Goal: Task Accomplishment & Management: Complete application form

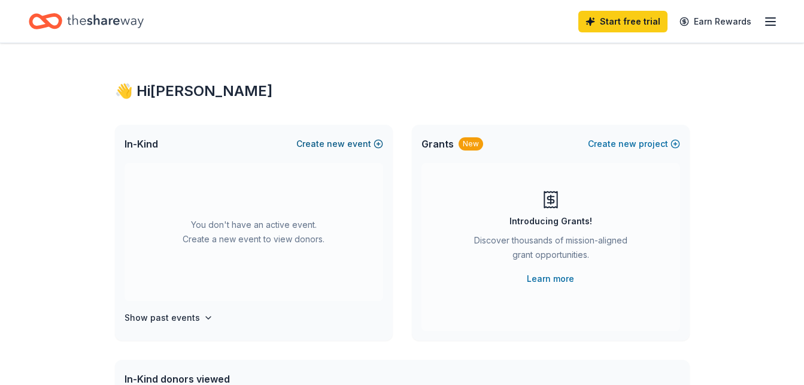
click at [338, 144] on span "new" at bounding box center [336, 144] width 18 height 14
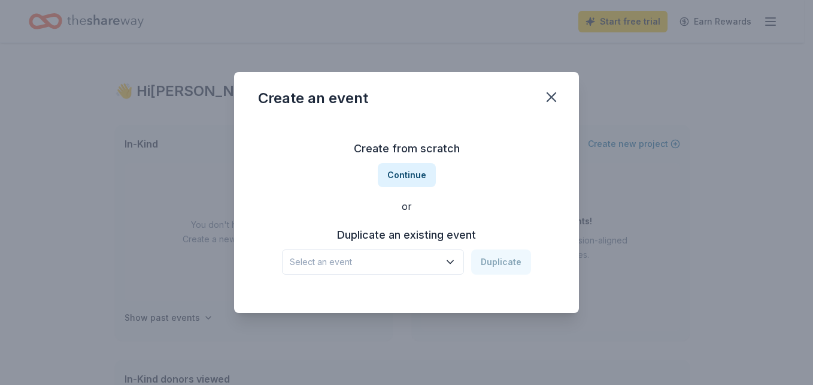
click at [455, 258] on icon "button" at bounding box center [450, 262] width 12 height 12
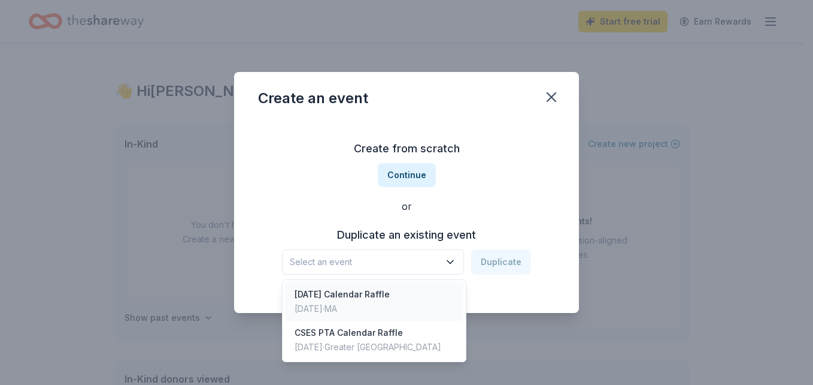
click at [390, 305] on div "Feb 01, 2025 · MA" at bounding box center [342, 308] width 95 height 14
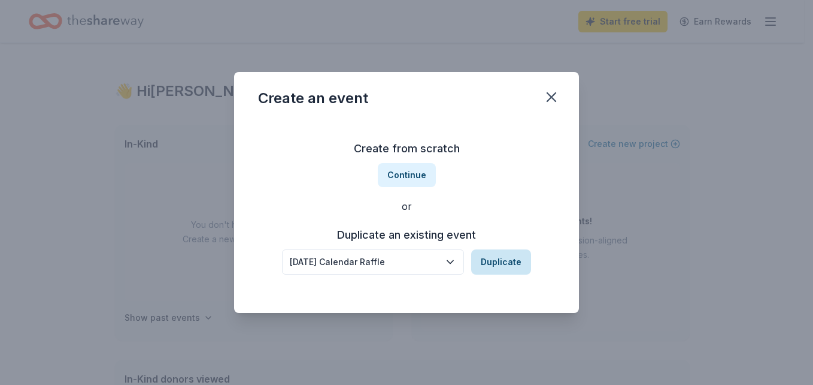
click at [506, 271] on button "Duplicate" at bounding box center [501, 261] width 60 height 25
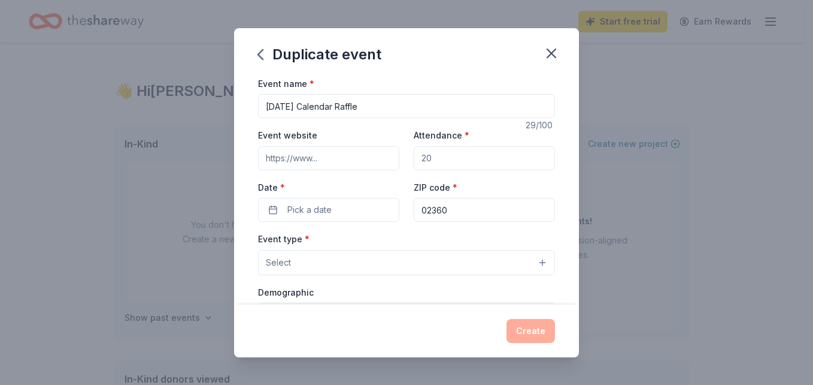
click at [287, 102] on input "2025 February Calendar Raffle" at bounding box center [406, 106] width 297 height 24
type input "[DATE] Calendar Raffle"
click at [474, 160] on input "Attendance *" at bounding box center [484, 158] width 141 height 24
type input "200"
click at [345, 212] on button "Pick a date" at bounding box center [328, 210] width 141 height 24
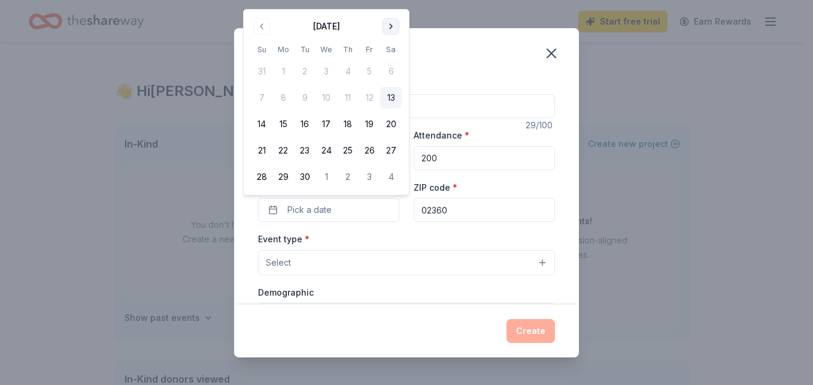
click at [388, 23] on button "Go to next month" at bounding box center [391, 26] width 17 height 17
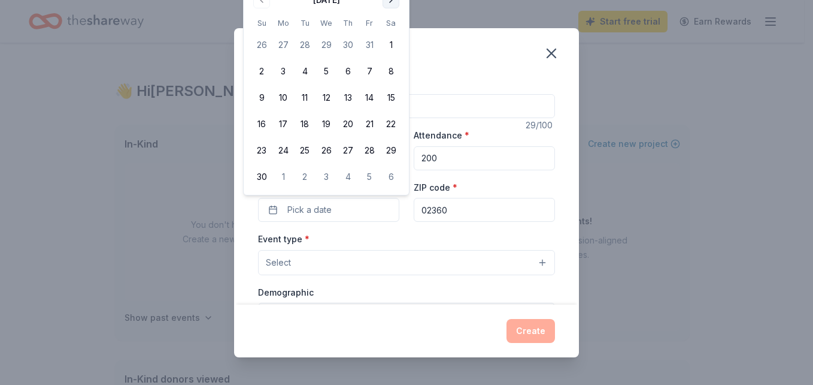
click at [396, 5] on button "Go to next month" at bounding box center [391, 0] width 17 height 17
click at [395, 25] on button "Go to next month" at bounding box center [391, 26] width 17 height 17
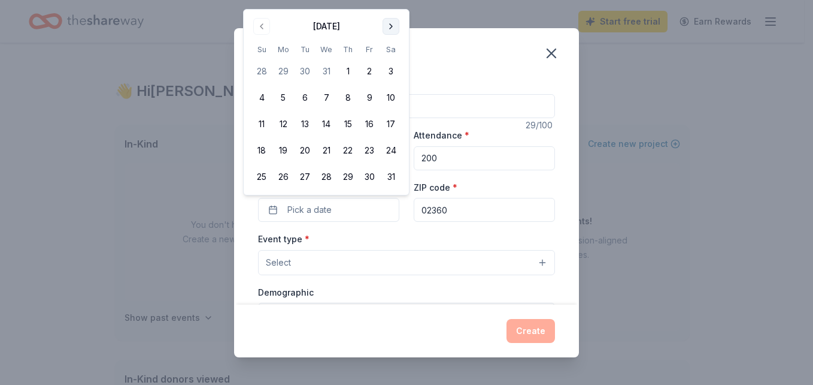
click at [395, 25] on button "Go to next month" at bounding box center [391, 26] width 17 height 17
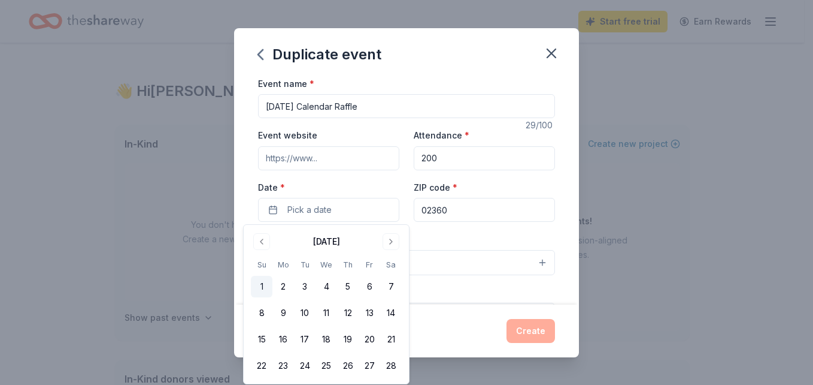
click at [262, 286] on button "1" at bounding box center [262, 287] width 22 height 22
click at [460, 258] on button "Select" at bounding box center [406, 262] width 297 height 25
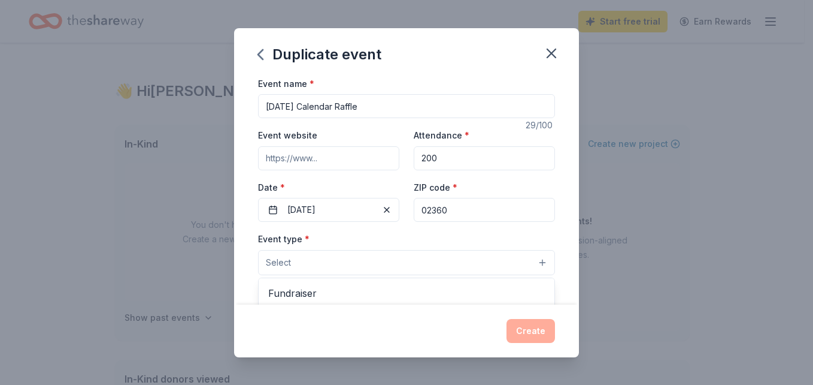
click at [355, 261] on button "Select" at bounding box center [406, 262] width 297 height 25
click at [379, 265] on button "Select" at bounding box center [406, 262] width 297 height 25
click at [305, 293] on span "Fundraiser" at bounding box center [406, 293] width 277 height 16
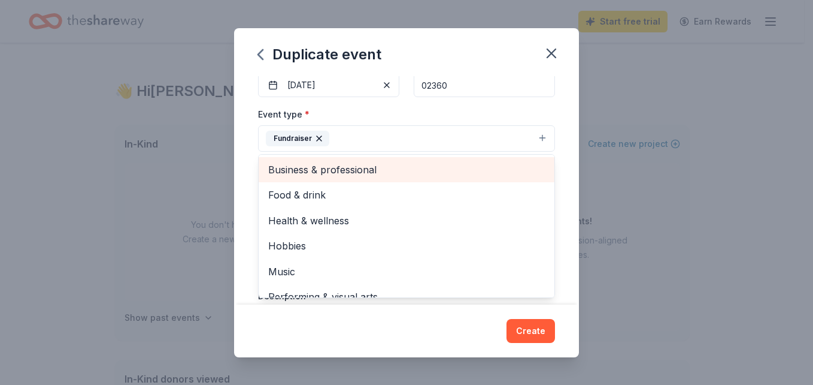
scroll to position [123, 0]
click at [408, 144] on button "Fundraiser" at bounding box center [406, 140] width 297 height 26
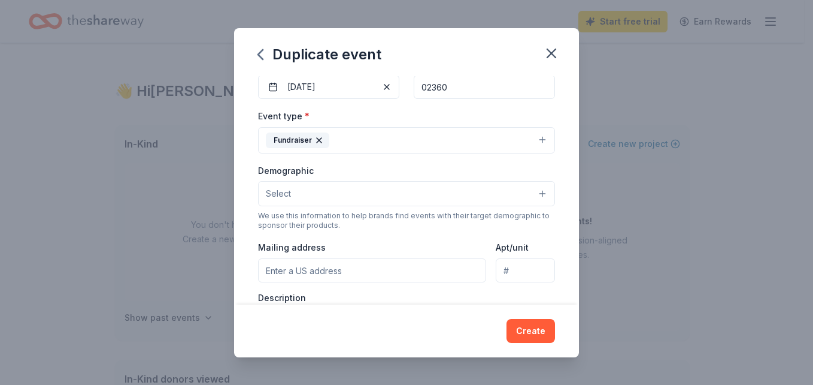
click at [531, 147] on button "Fundraiser" at bounding box center [406, 140] width 297 height 26
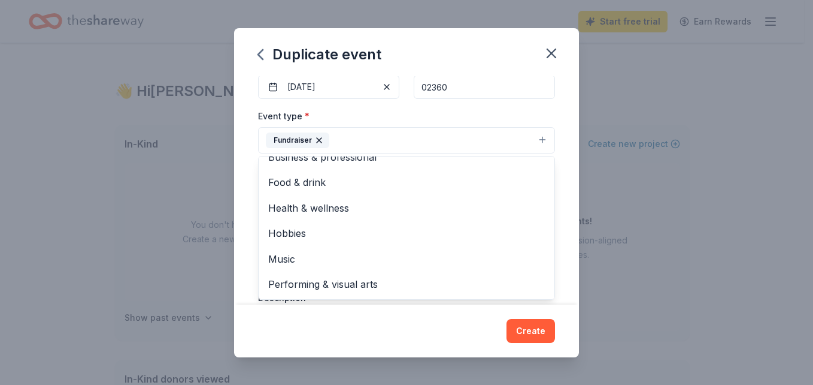
scroll to position [0, 0]
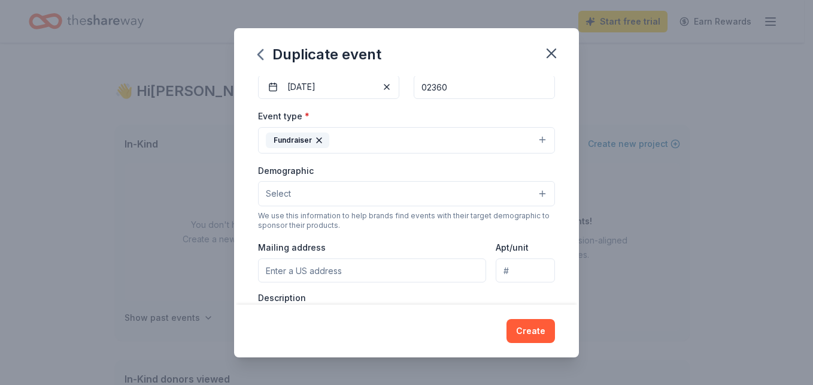
click at [412, 190] on button "Select" at bounding box center [406, 193] width 297 height 25
click at [530, 201] on button "Select" at bounding box center [406, 193] width 297 height 25
click at [475, 199] on button "Select" at bounding box center [406, 193] width 297 height 25
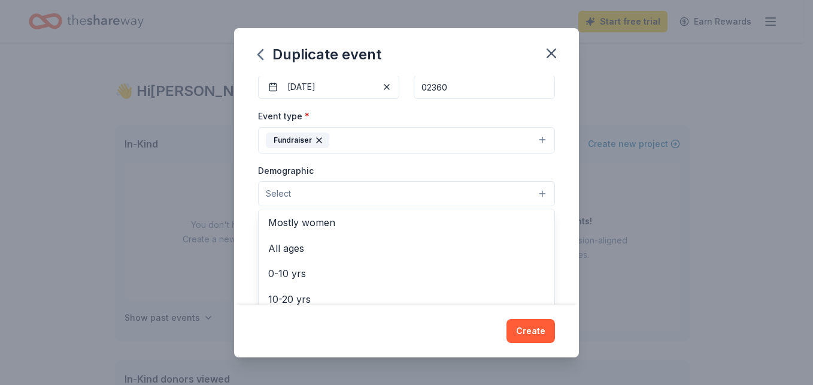
scroll to position [58, 0]
click at [287, 246] on span "All ages" at bounding box center [406, 243] width 277 height 16
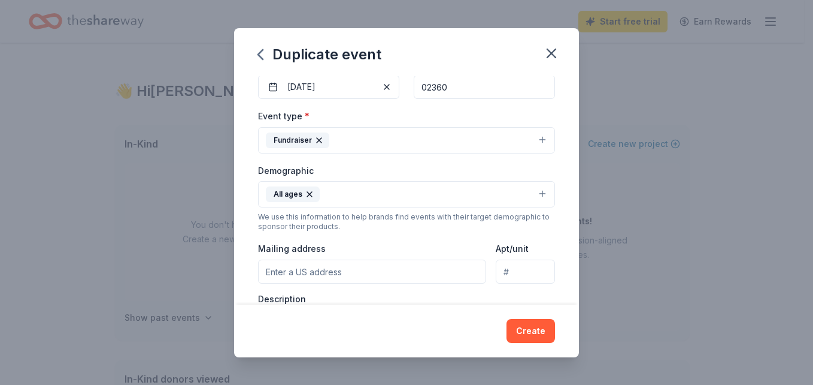
click at [531, 195] on button "All ages" at bounding box center [406, 194] width 297 height 26
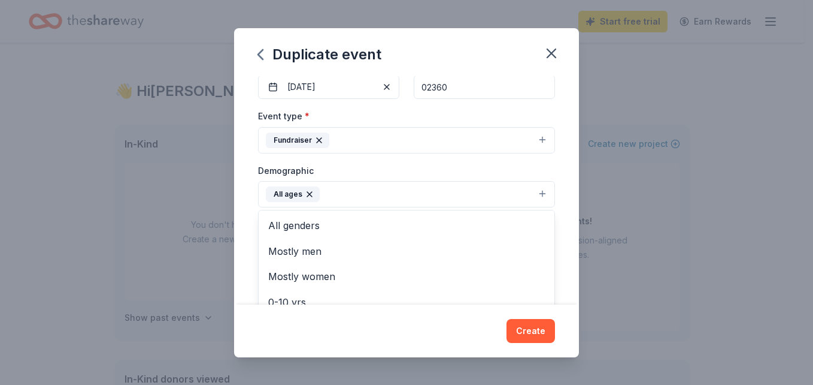
click at [302, 230] on span "All genders" at bounding box center [406, 225] width 277 height 16
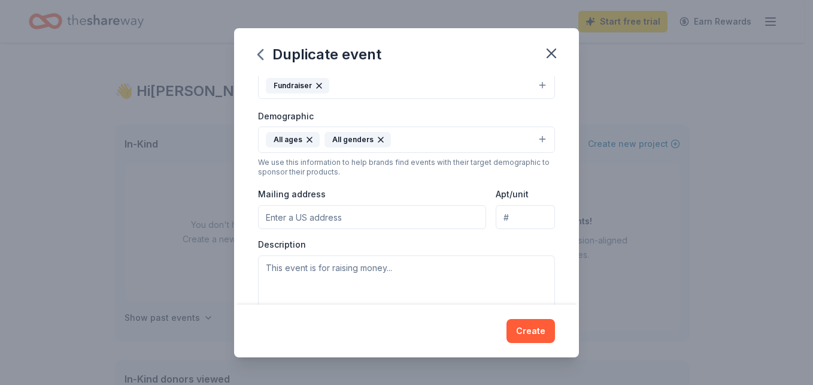
scroll to position [178, 0]
click at [361, 220] on input "Mailing address" at bounding box center [372, 216] width 228 height 24
type input "25 Alden Street, Plymouth, MA, 02360"
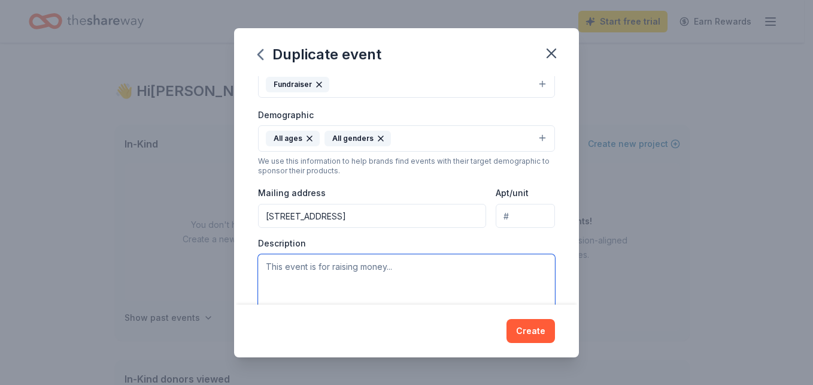
click at [332, 275] on textarea at bounding box center [406, 281] width 297 height 54
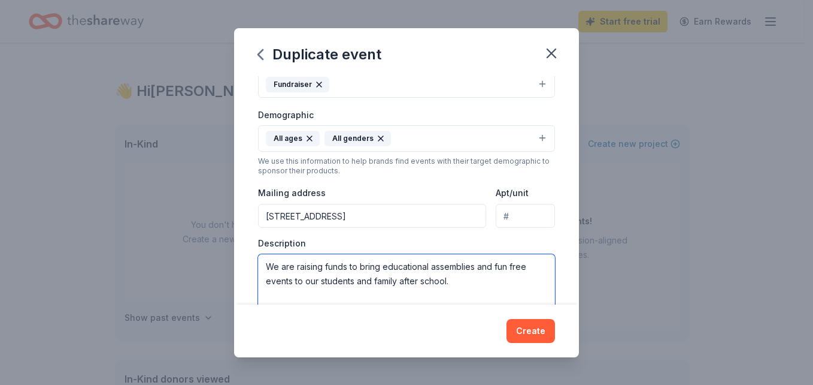
click at [477, 267] on textarea "We are raising funds to bring educational assemblies and fun free events to our…" at bounding box center [406, 281] width 297 height 54
type textarea "We are raising funds to bring educational assemblies during school and fun free…"
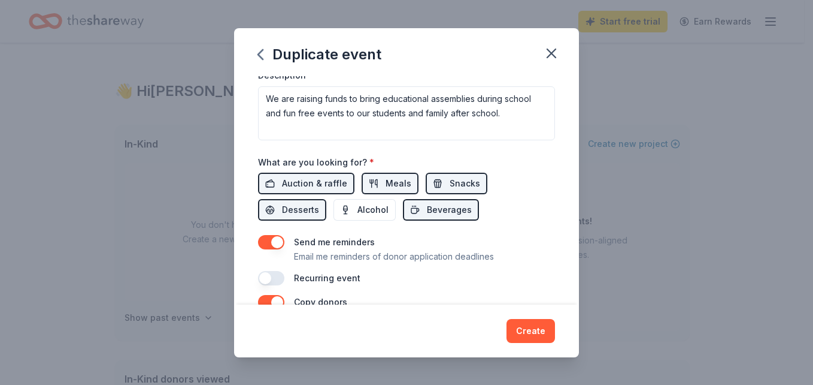
scroll to position [370, 0]
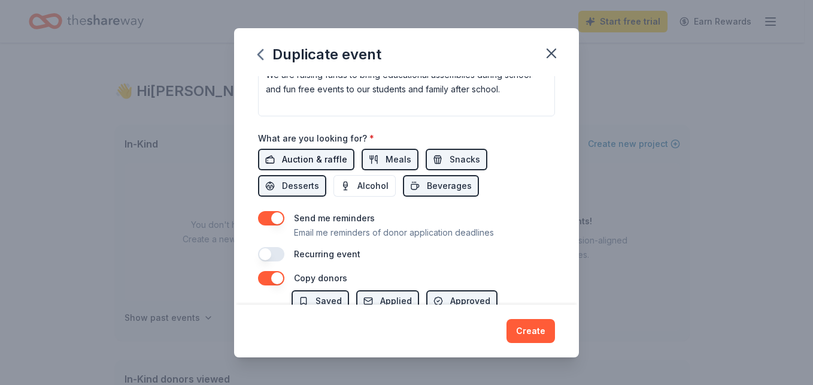
click at [323, 156] on span "Auction & raffle" at bounding box center [314, 159] width 65 height 14
click at [370, 164] on button "Meals" at bounding box center [390, 160] width 57 height 22
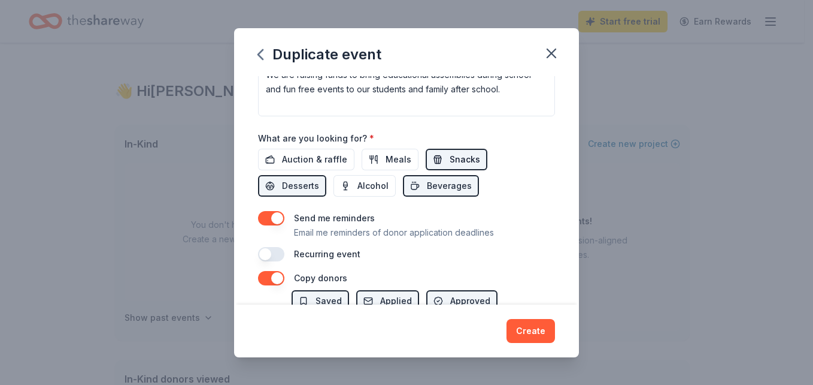
click at [428, 168] on button "Snacks" at bounding box center [457, 160] width 62 height 22
click at [423, 187] on button "Beverages" at bounding box center [441, 186] width 76 height 22
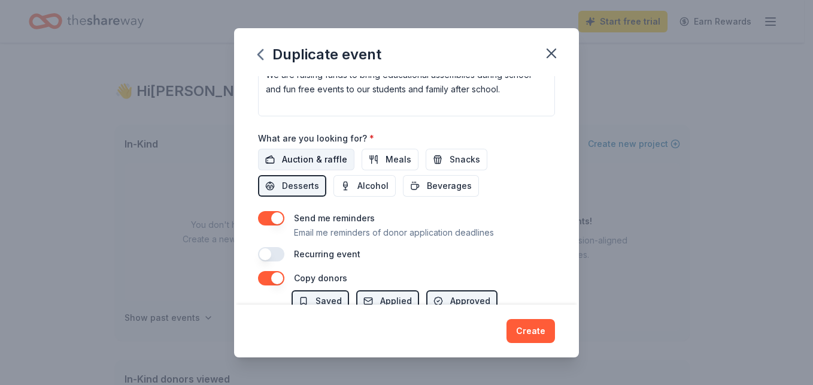
click at [314, 162] on span "Auction & raffle" at bounding box center [314, 159] width 65 height 14
click at [371, 161] on button "Meals" at bounding box center [390, 160] width 57 height 22
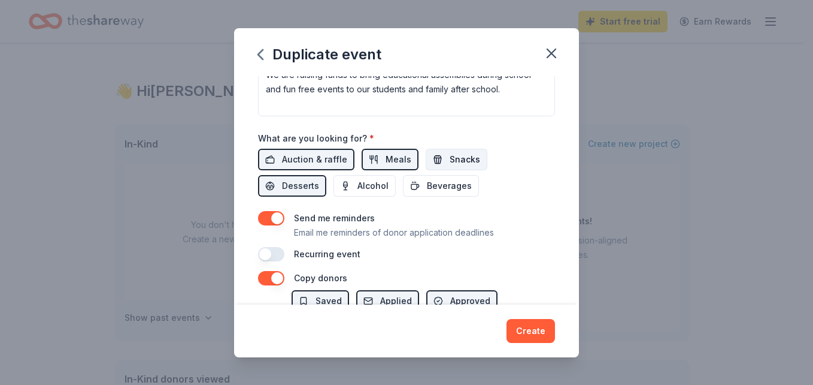
click at [428, 161] on button "Snacks" at bounding box center [457, 160] width 62 height 22
click at [429, 187] on span "Beverages" at bounding box center [449, 185] width 45 height 14
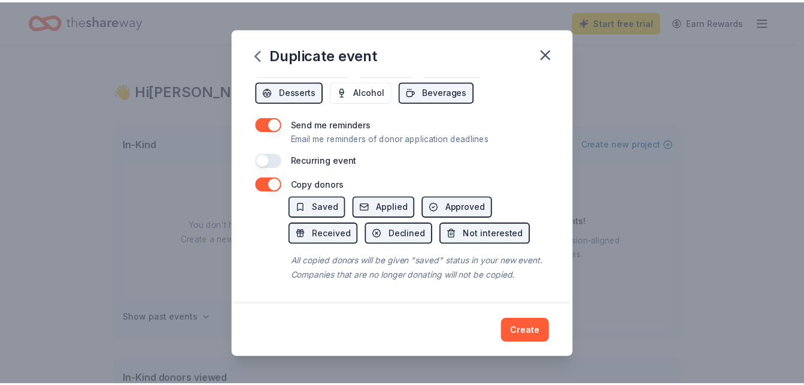
scroll to position [478, 0]
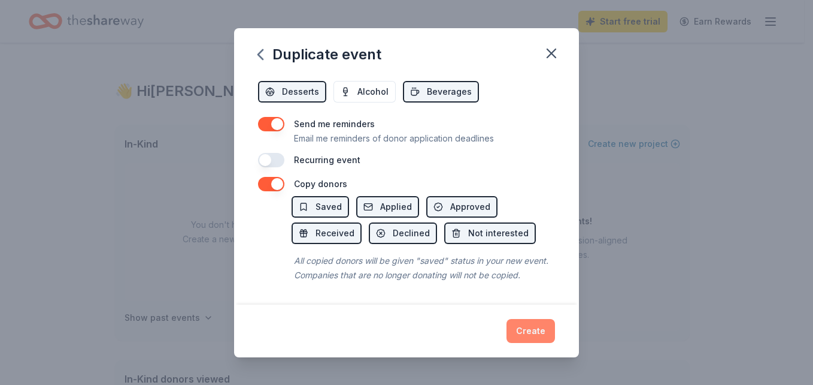
click at [530, 324] on button "Create" at bounding box center [531, 331] width 49 height 24
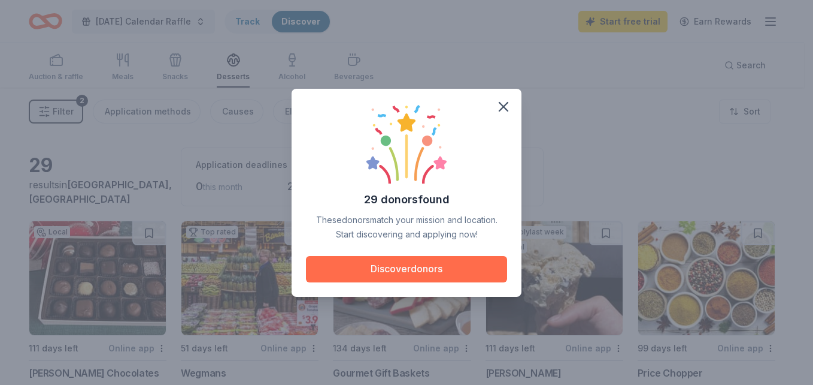
click at [413, 263] on button "Discover donors" at bounding box center [406, 269] width 201 height 26
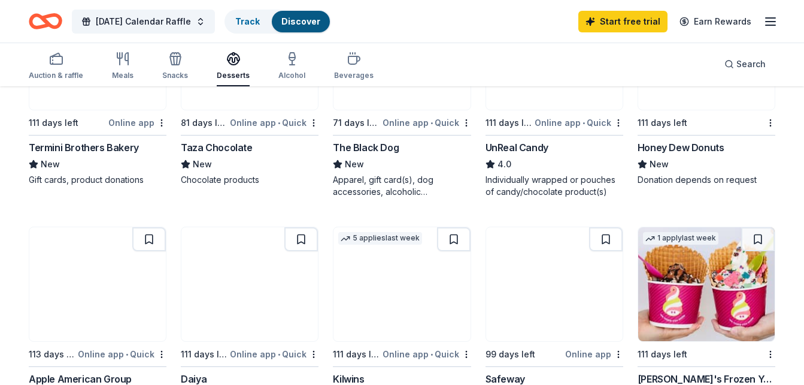
scroll to position [455, 0]
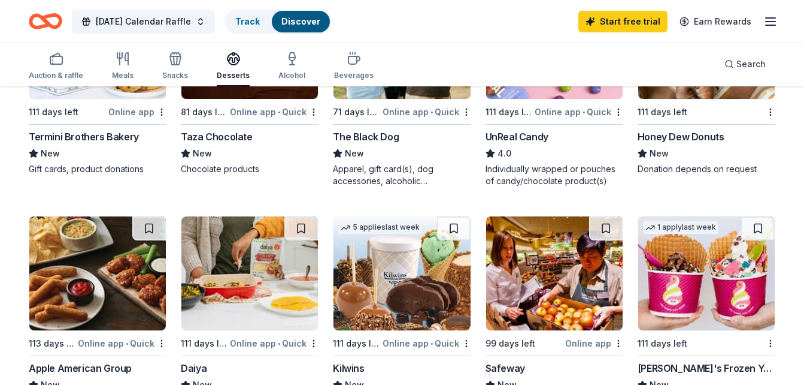
click at [689, 114] on div "111 days left" at bounding box center [699, 111] width 123 height 15
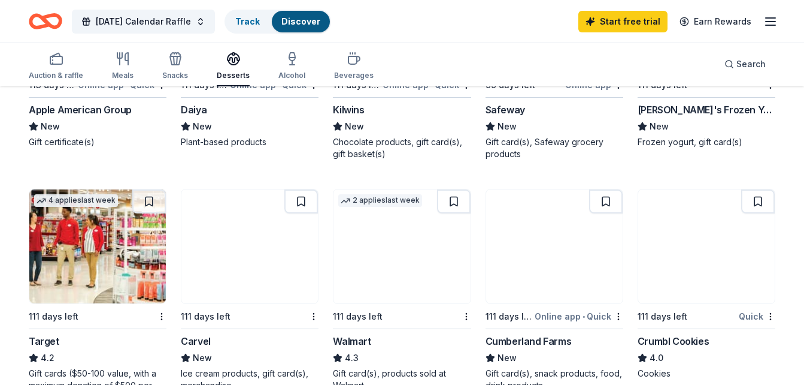
scroll to position [714, 0]
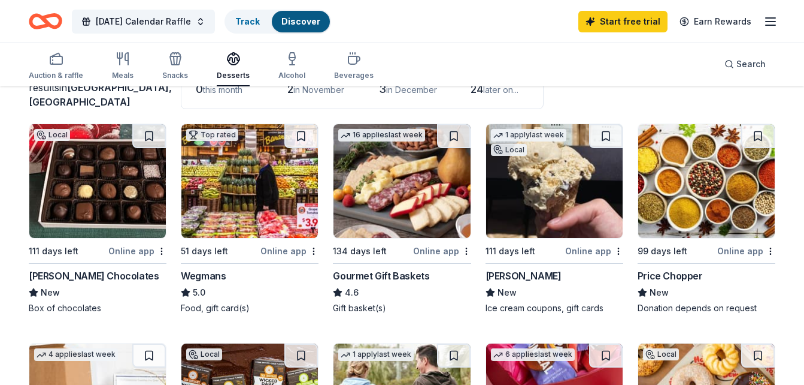
scroll to position [93, 0]
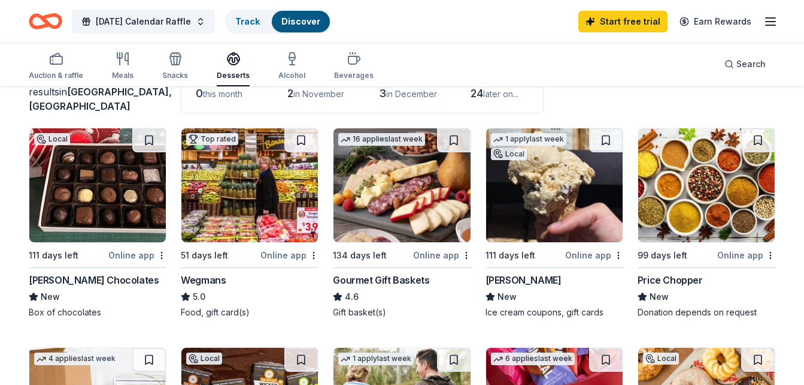
click at [127, 257] on div "Online app" at bounding box center [137, 254] width 58 height 15
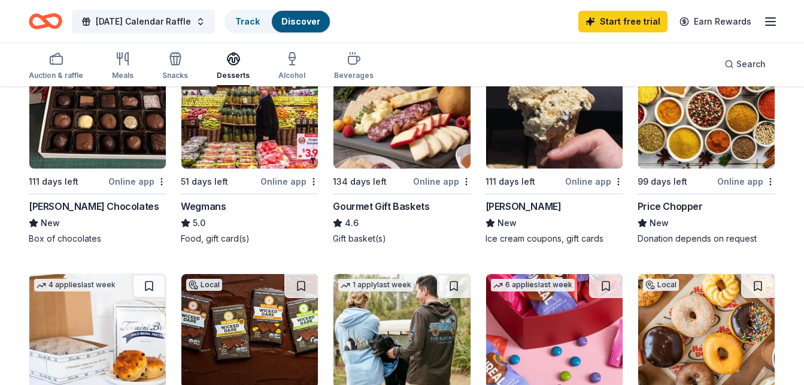
scroll to position [171, 0]
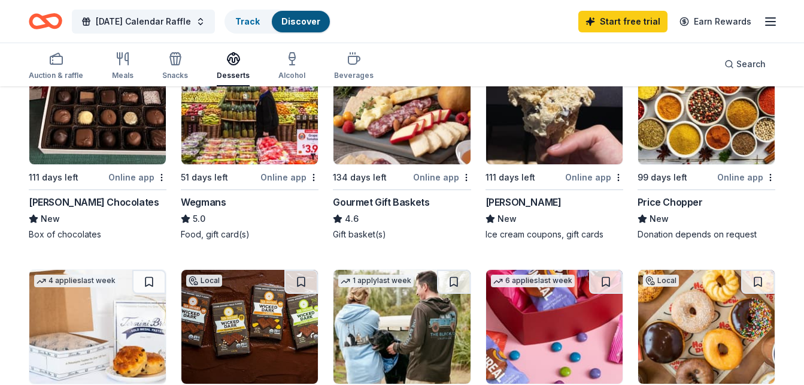
click at [517, 196] on div "J.P. Licks" at bounding box center [524, 202] width 76 height 14
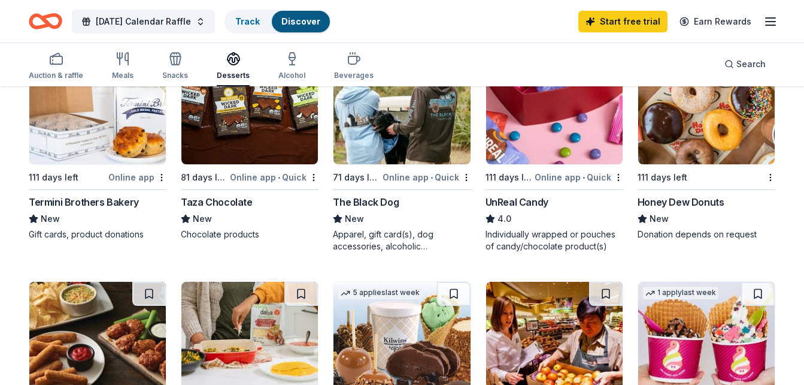
scroll to position [391, 0]
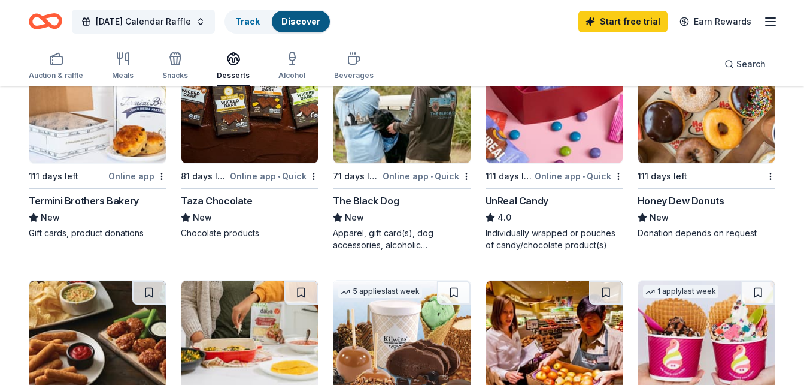
click at [131, 175] on div "Online app" at bounding box center [137, 175] width 58 height 15
click at [419, 174] on div "Online app • Quick" at bounding box center [427, 175] width 89 height 15
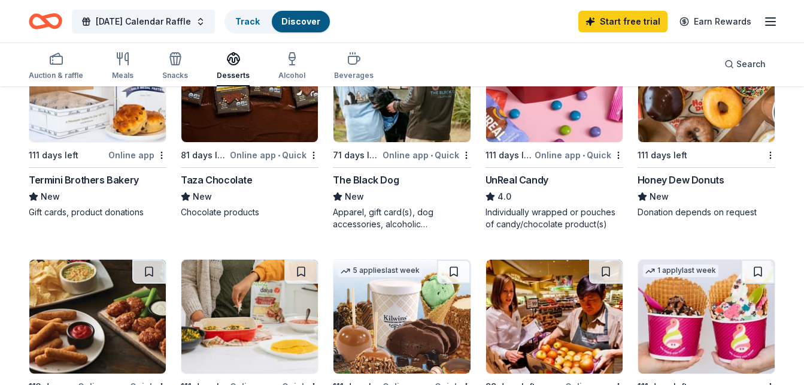
scroll to position [413, 0]
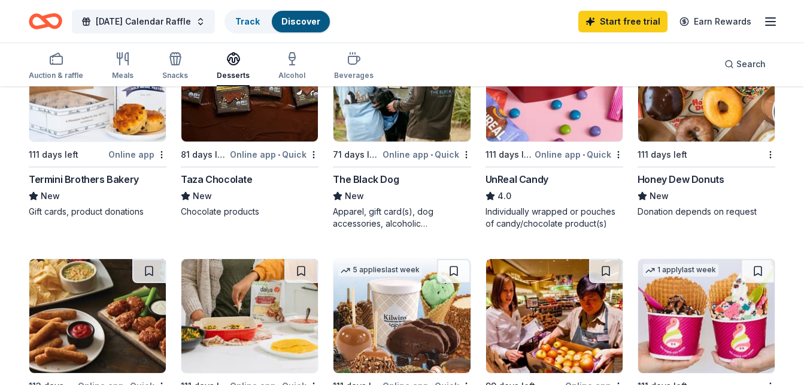
click at [528, 183] on div "UnReal Candy" at bounding box center [517, 179] width 63 height 14
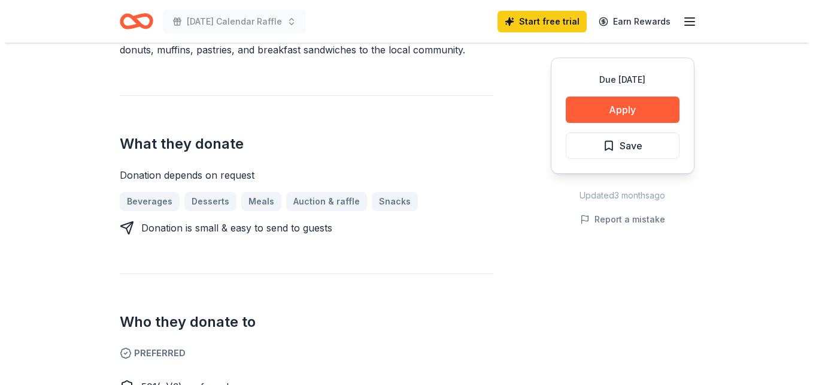
scroll to position [396, 0]
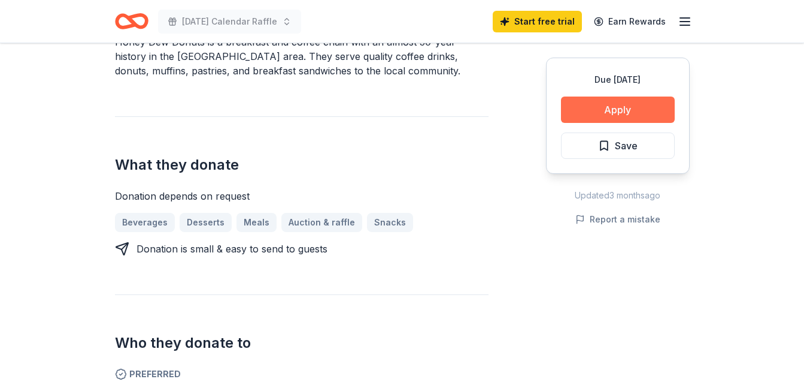
click at [643, 116] on button "Apply" at bounding box center [618, 109] width 114 height 26
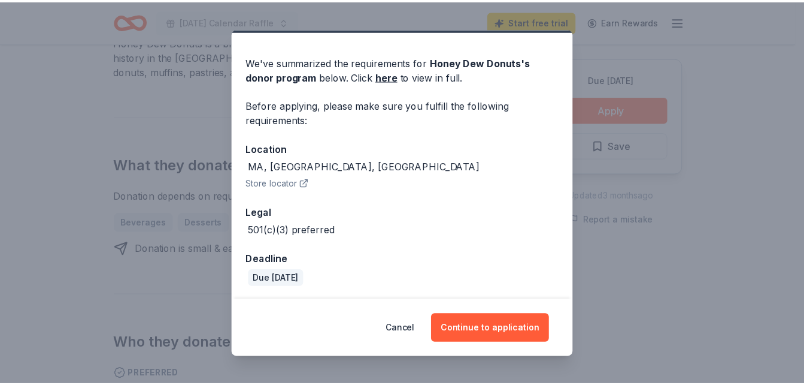
scroll to position [33, 0]
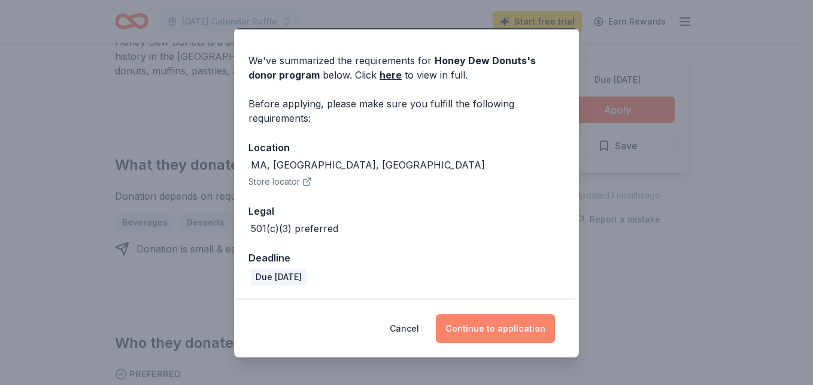
click at [501, 326] on button "Continue to application" at bounding box center [495, 328] width 119 height 29
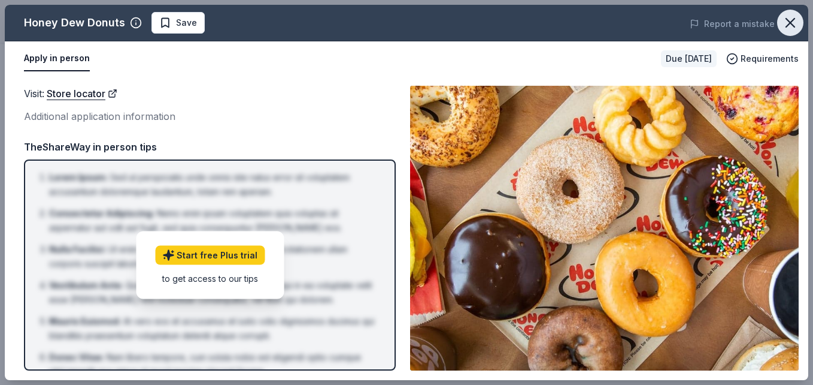
click at [787, 30] on icon "button" at bounding box center [790, 22] width 17 height 17
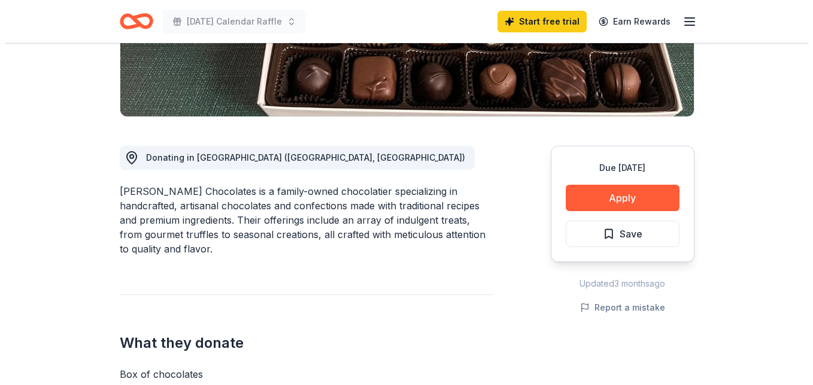
scroll to position [250, 0]
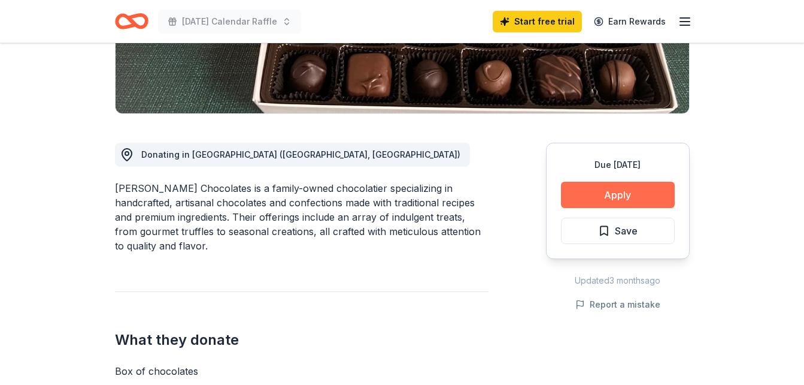
click at [629, 196] on button "Apply" at bounding box center [618, 194] width 114 height 26
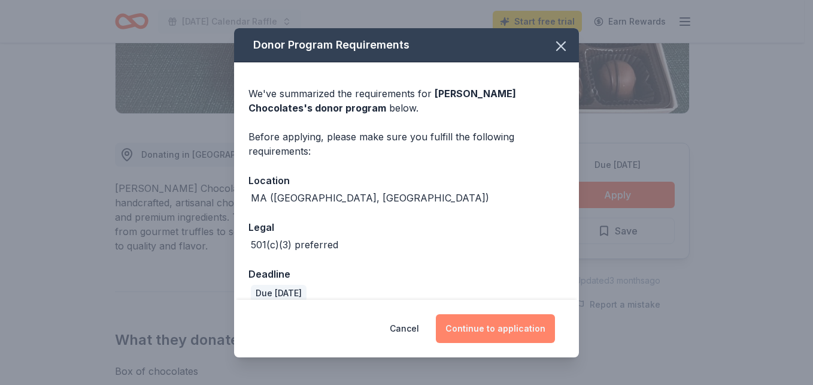
click at [498, 328] on button "Continue to application" at bounding box center [495, 328] width 119 height 29
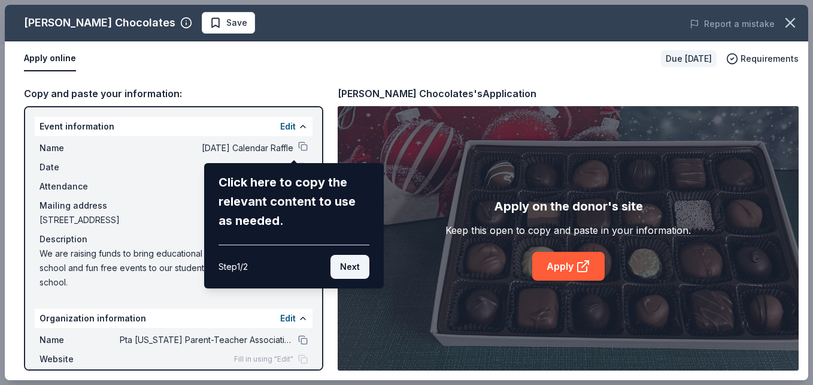
click at [350, 267] on button "Next" at bounding box center [350, 267] width 39 height 24
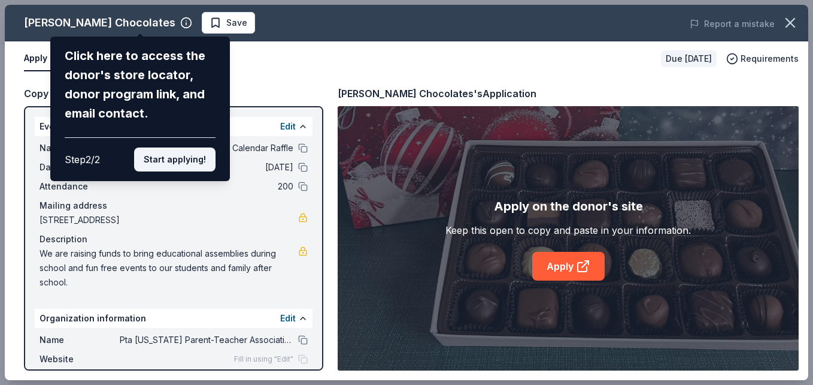
click at [176, 167] on button "Start applying!" at bounding box center [174, 159] width 81 height 24
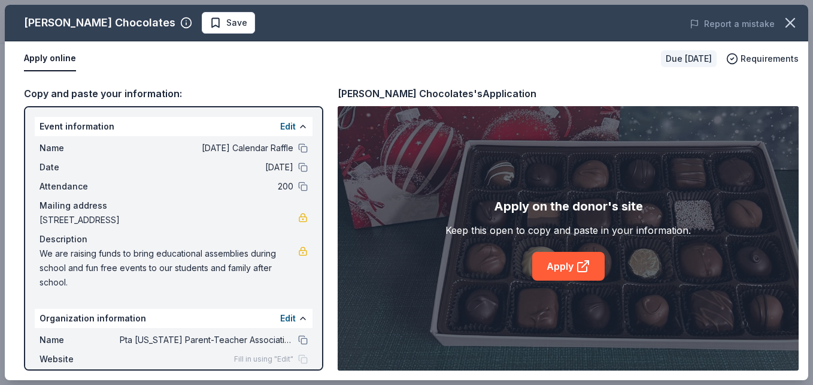
click at [290, 151] on div "[PERSON_NAME] Chocolates Save Report a mistake Apply online Due [DATE] Requirem…" at bounding box center [407, 192] width 804 height 375
click at [320, 365] on div "Fedele's Chocolates Save Report a mistake Apply online Due in 111 days Requirem…" at bounding box center [407, 192] width 804 height 375
click at [567, 274] on div "Fedele's Chocolates Save Report a mistake Apply online Due in 111 days Requirem…" at bounding box center [407, 192] width 804 height 375
click at [139, 24] on div "Fedele's Chocolates Save Report a mistake Apply online Due in 111 days Requirem…" at bounding box center [407, 192] width 804 height 375
click at [585, 265] on div "Fedele's Chocolates Save Report a mistake Apply online Due in 111 days Requirem…" at bounding box center [407, 192] width 804 height 375
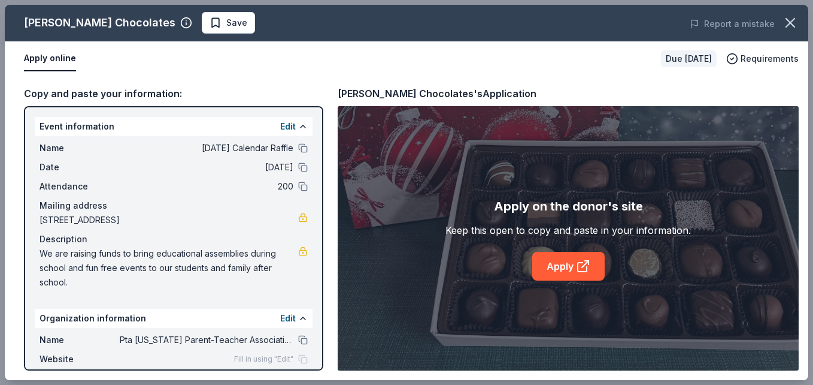
click at [585, 265] on div "Fedele's Chocolates Save Report a mistake Apply online Due in 111 days Requirem…" at bounding box center [407, 192] width 804 height 375
drag, startPoint x: 320, startPoint y: 264, endPoint x: 316, endPoint y: 339, distance: 75.6
click at [316, 339] on div "Fedele's Chocolates Save Report a mistake Apply online Due in 111 days Requirem…" at bounding box center [407, 192] width 804 height 375
click at [318, 363] on div "Fedele's Chocolates Save Report a mistake Apply online Due in 111 days Requirem…" at bounding box center [407, 192] width 804 height 375
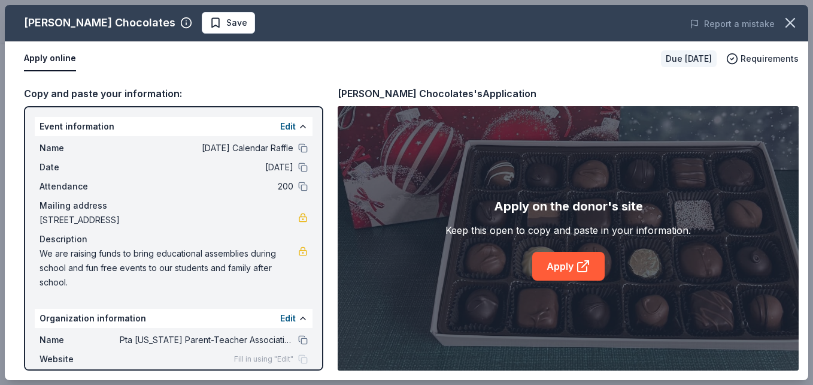
click at [318, 363] on div "Fedele's Chocolates Save Report a mistake Apply online Due in 111 days Requirem…" at bounding box center [407, 192] width 804 height 375
click at [187, 23] on div "Fedele's Chocolates Save Report a mistake Apply online Due in 111 days Requirem…" at bounding box center [407, 192] width 804 height 375
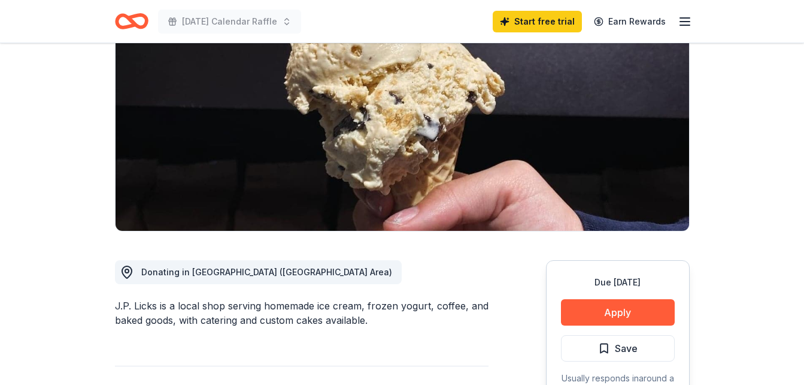
scroll to position [132, 0]
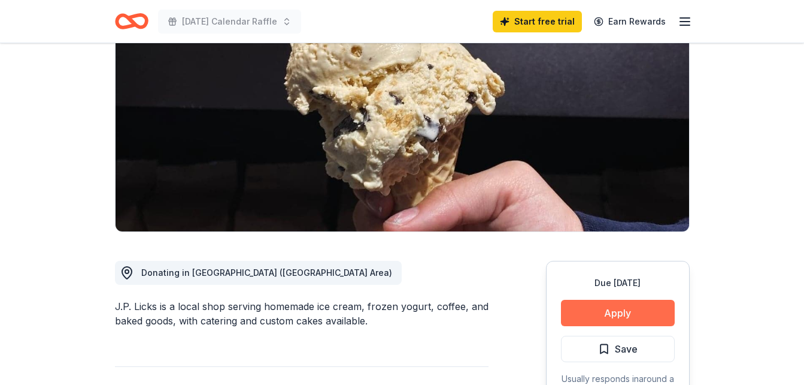
click at [619, 312] on button "Apply" at bounding box center [618, 312] width 114 height 26
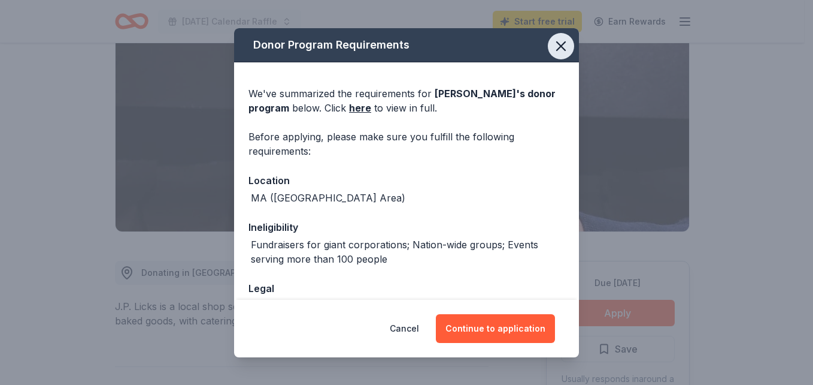
click at [555, 50] on icon "button" at bounding box center [561, 46] width 17 height 17
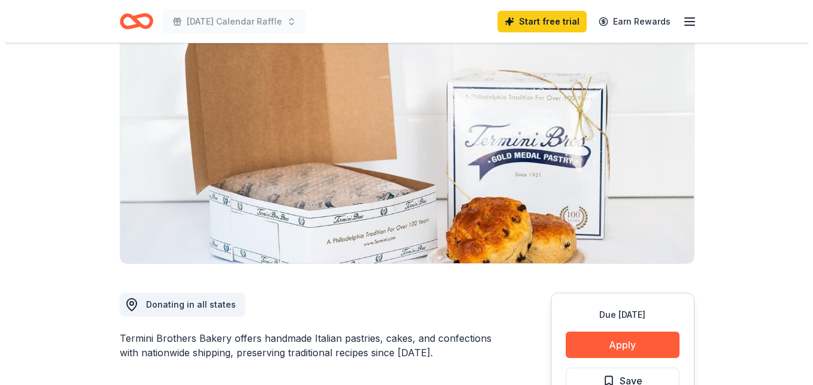
scroll to position [93, 0]
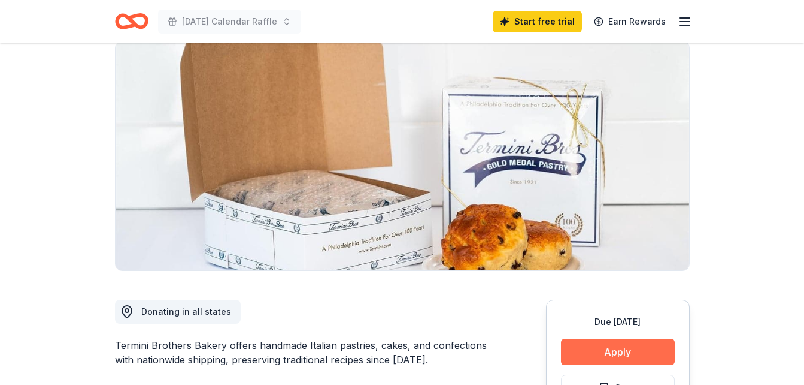
click at [629, 346] on button "Apply" at bounding box center [618, 351] width 114 height 26
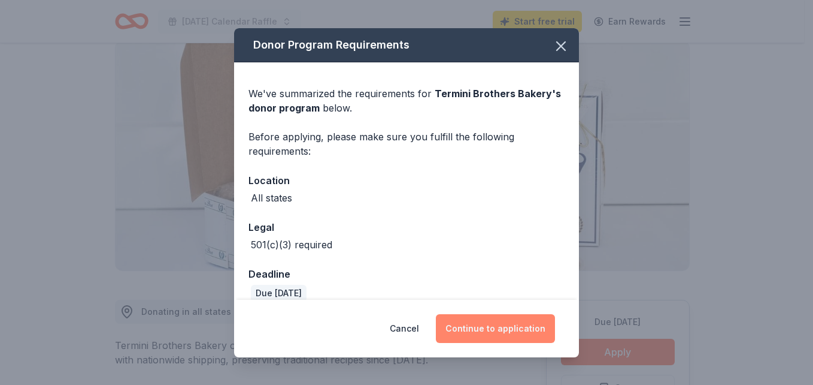
click at [506, 327] on button "Continue to application" at bounding box center [495, 328] width 119 height 29
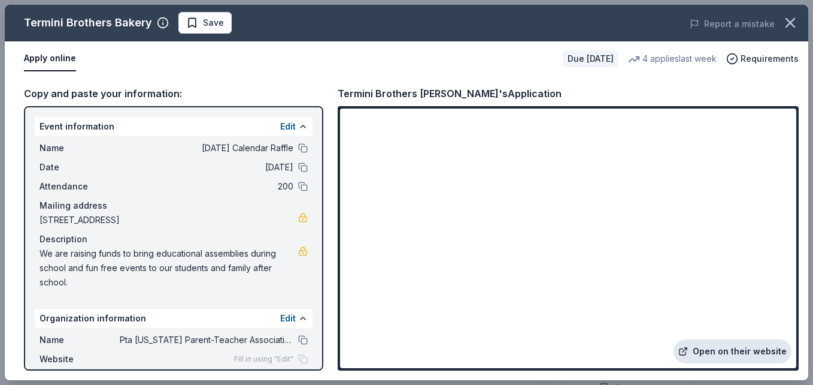
click at [715, 350] on link "Open on their website" at bounding box center [733, 351] width 118 height 24
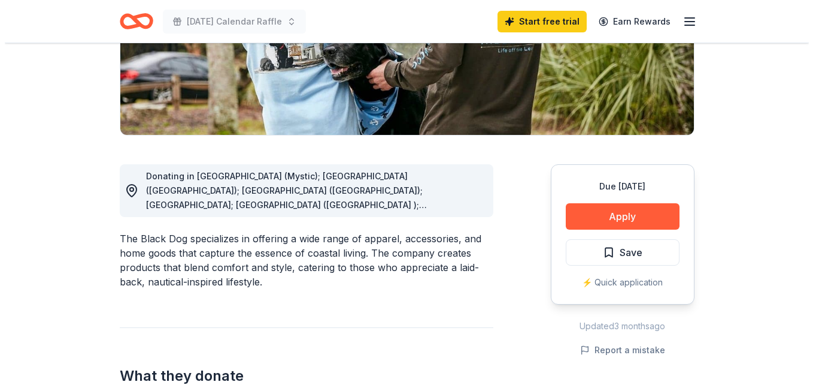
scroll to position [237, 0]
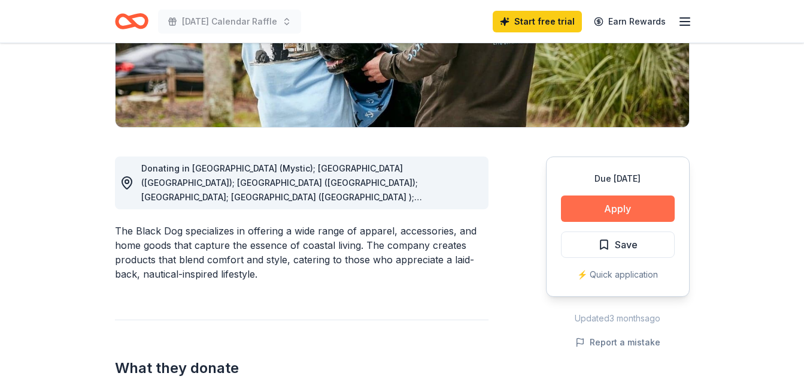
click at [647, 209] on button "Apply" at bounding box center [618, 208] width 114 height 26
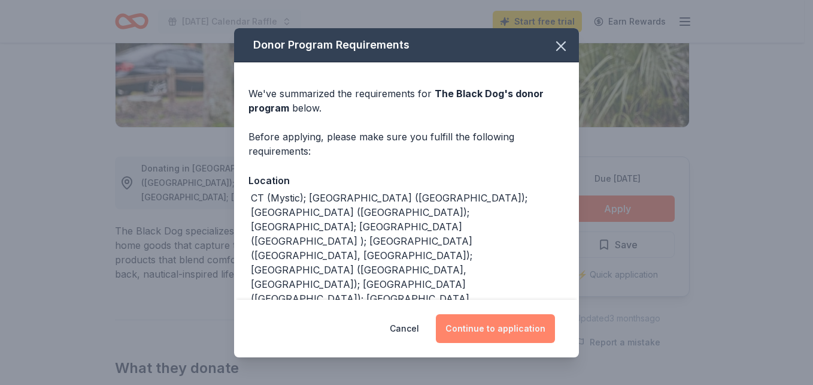
click at [488, 334] on button "Continue to application" at bounding box center [495, 328] width 119 height 29
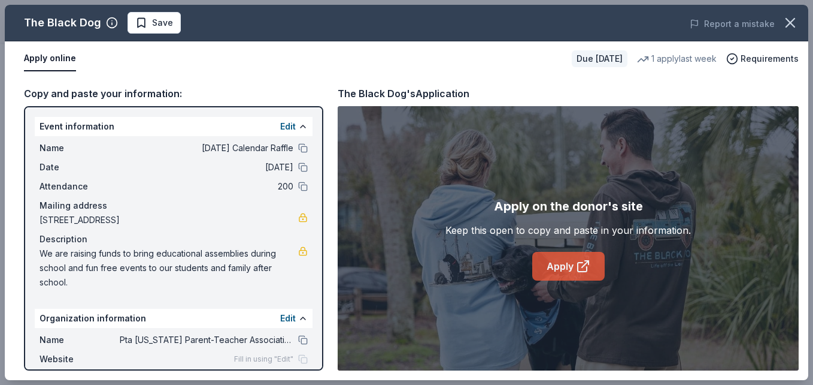
click at [585, 267] on icon at bounding box center [583, 266] width 14 height 14
